Goal: Task Accomplishment & Management: Use online tool/utility

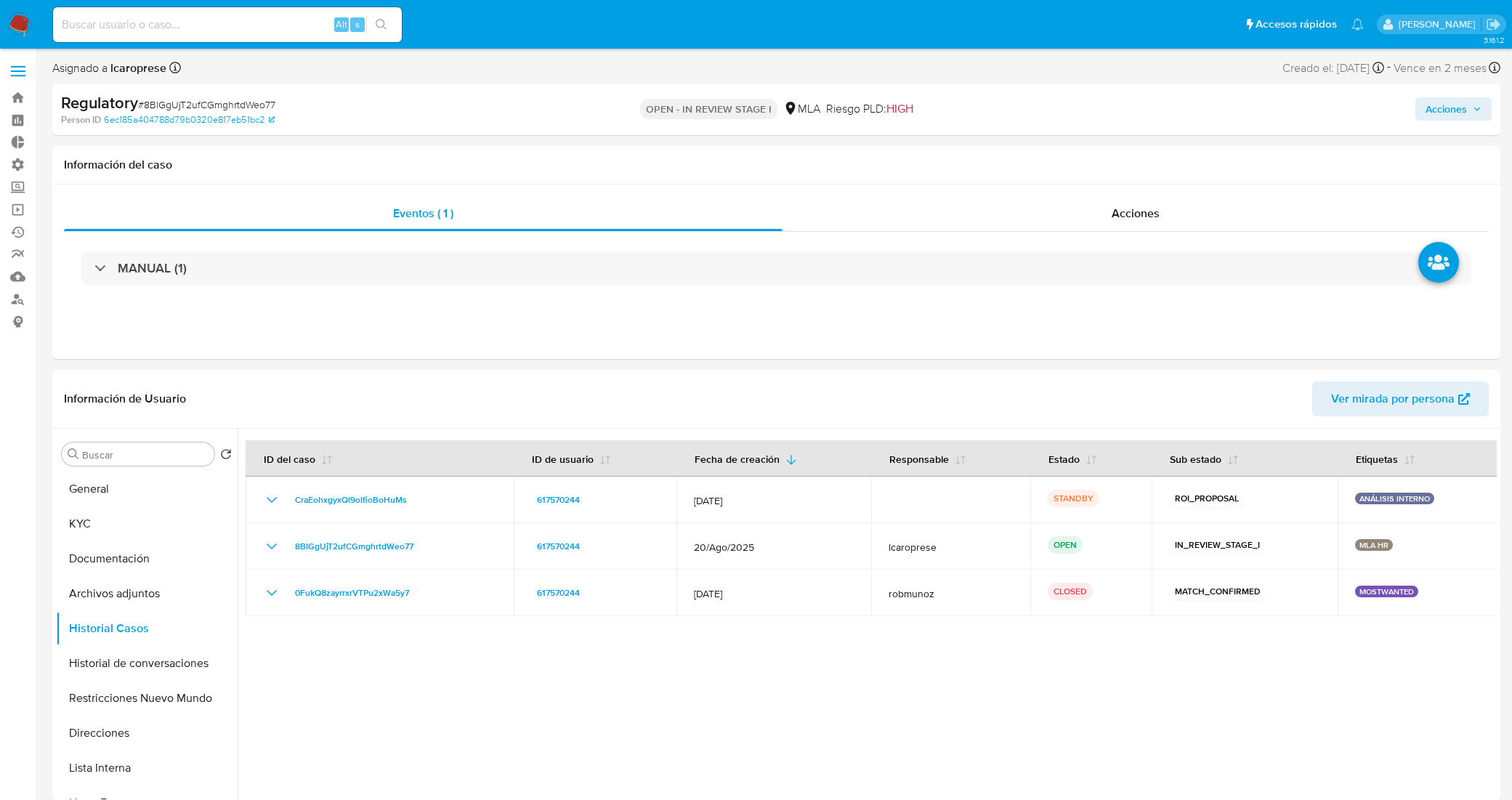
select select "10"
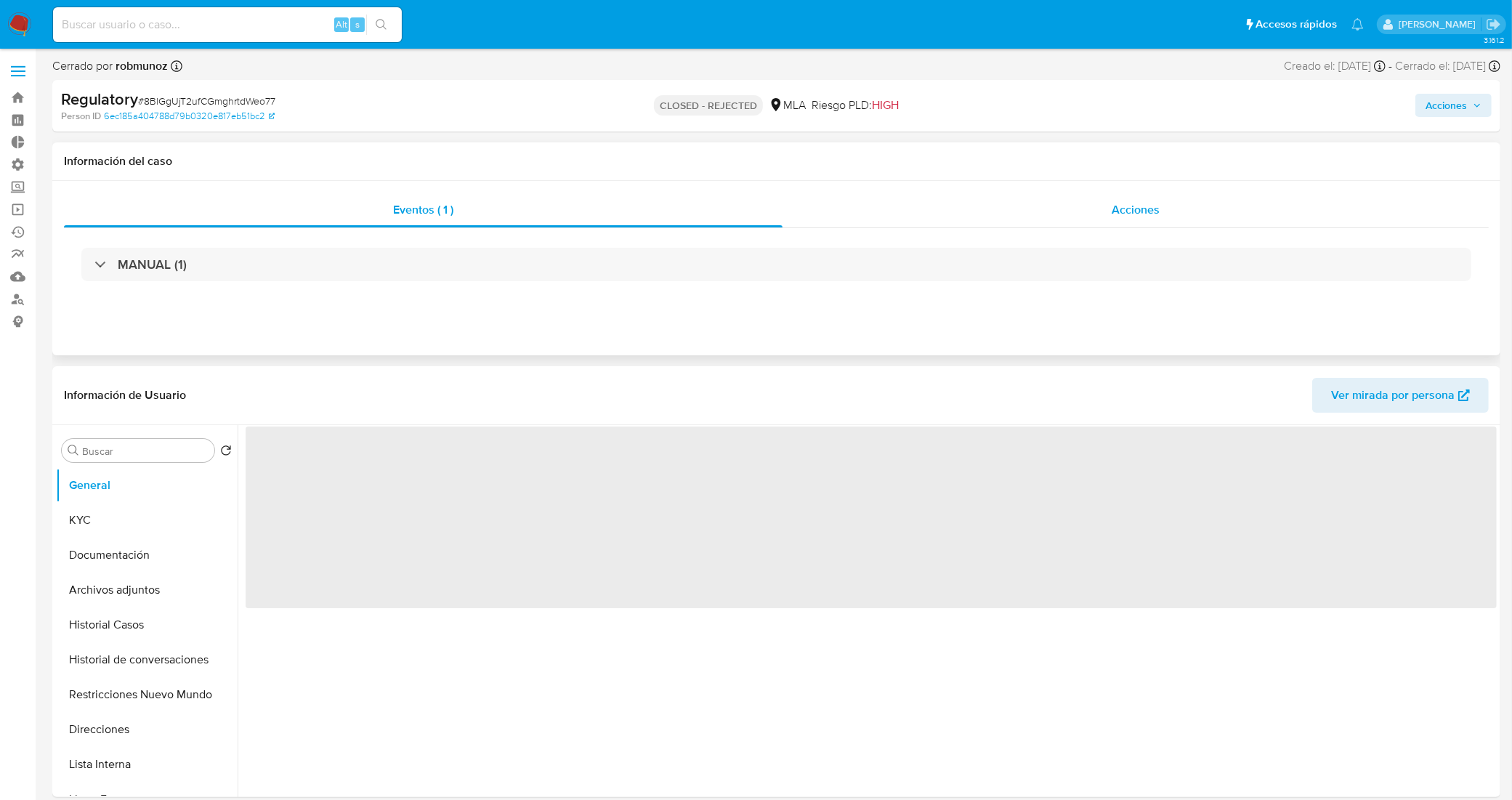
select select "10"
click at [934, 219] on div "Acciones" at bounding box center [1135, 210] width 706 height 35
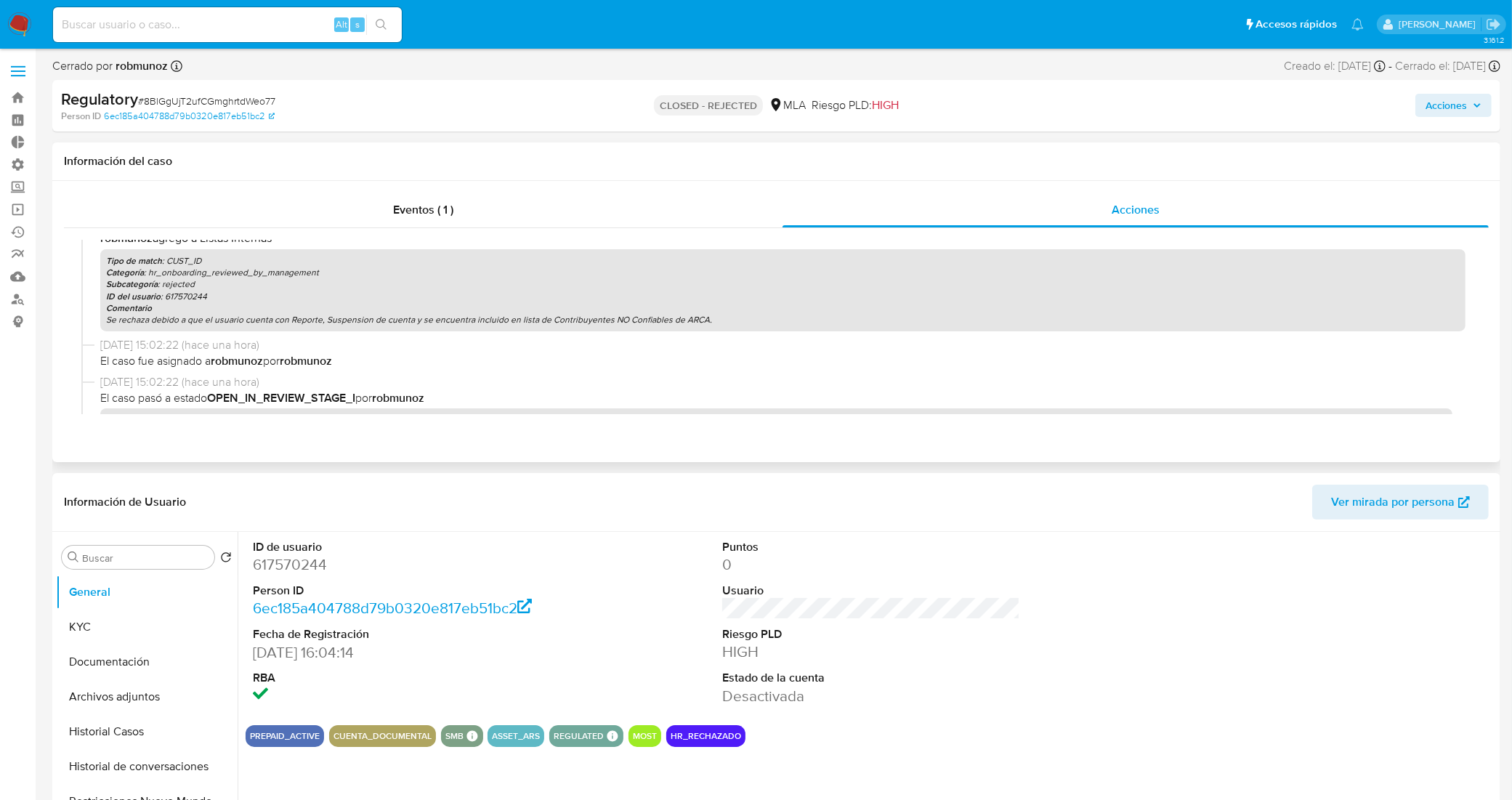
scroll to position [322, 0]
